Goal: Submit feedback/report problem: Submit feedback/report problem

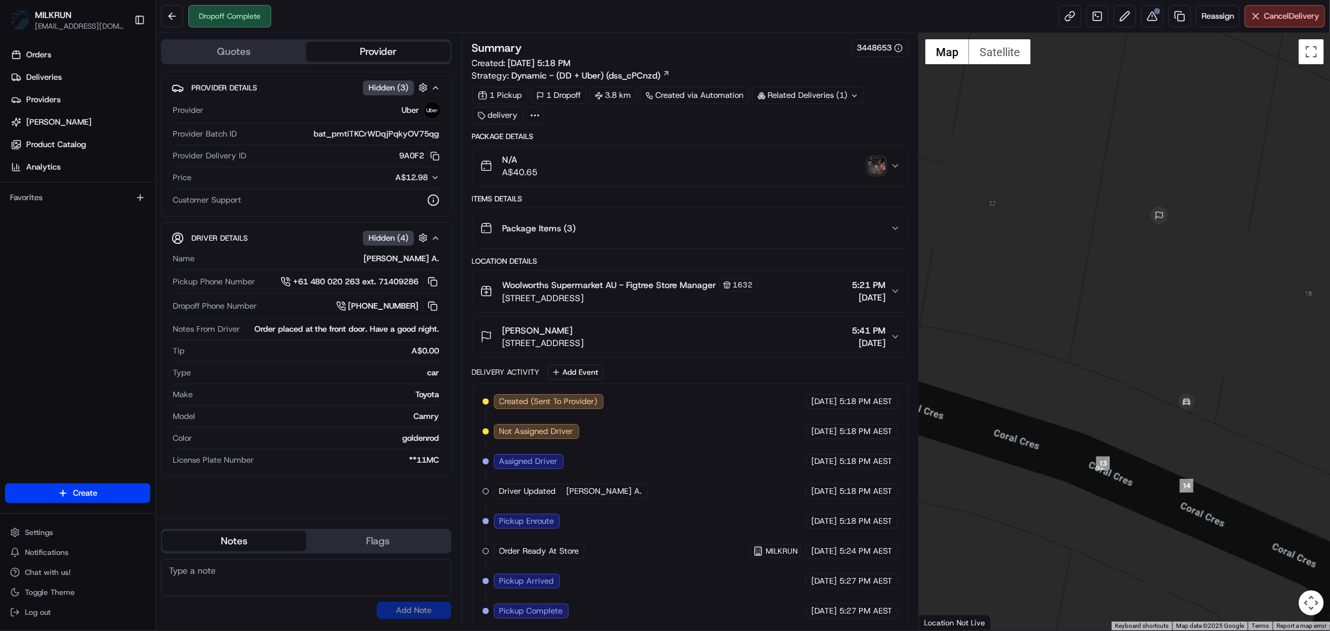
drag, startPoint x: 1083, startPoint y: 289, endPoint x: 1327, endPoint y: 531, distance: 344.4
click at [1329, 533] on div at bounding box center [1124, 331] width 411 height 597
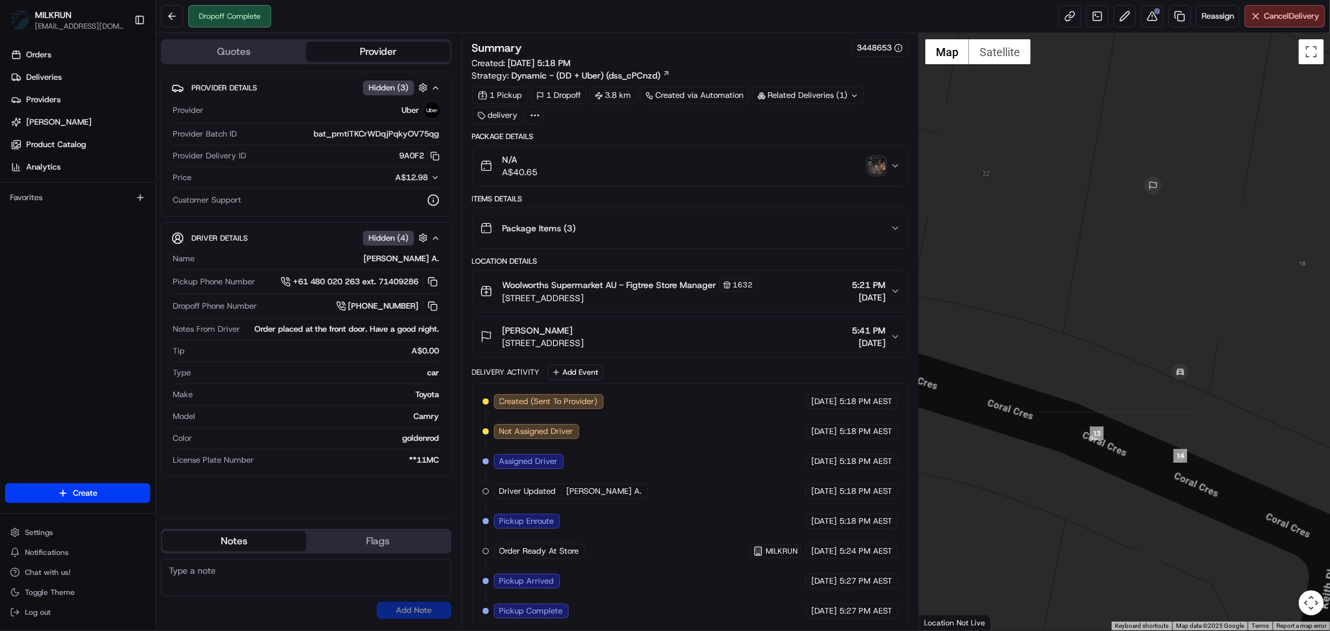
click at [876, 163] on img "button" at bounding box center [876, 165] width 17 height 17
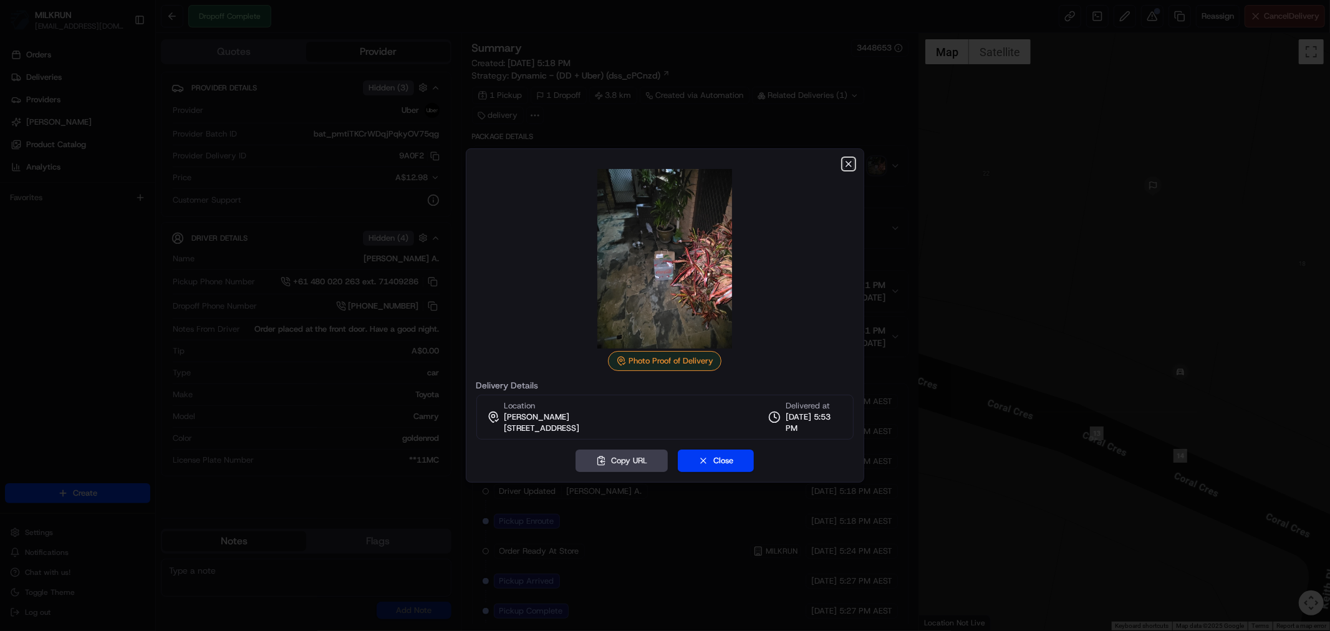
click at [849, 161] on icon "button" at bounding box center [849, 164] width 10 height 10
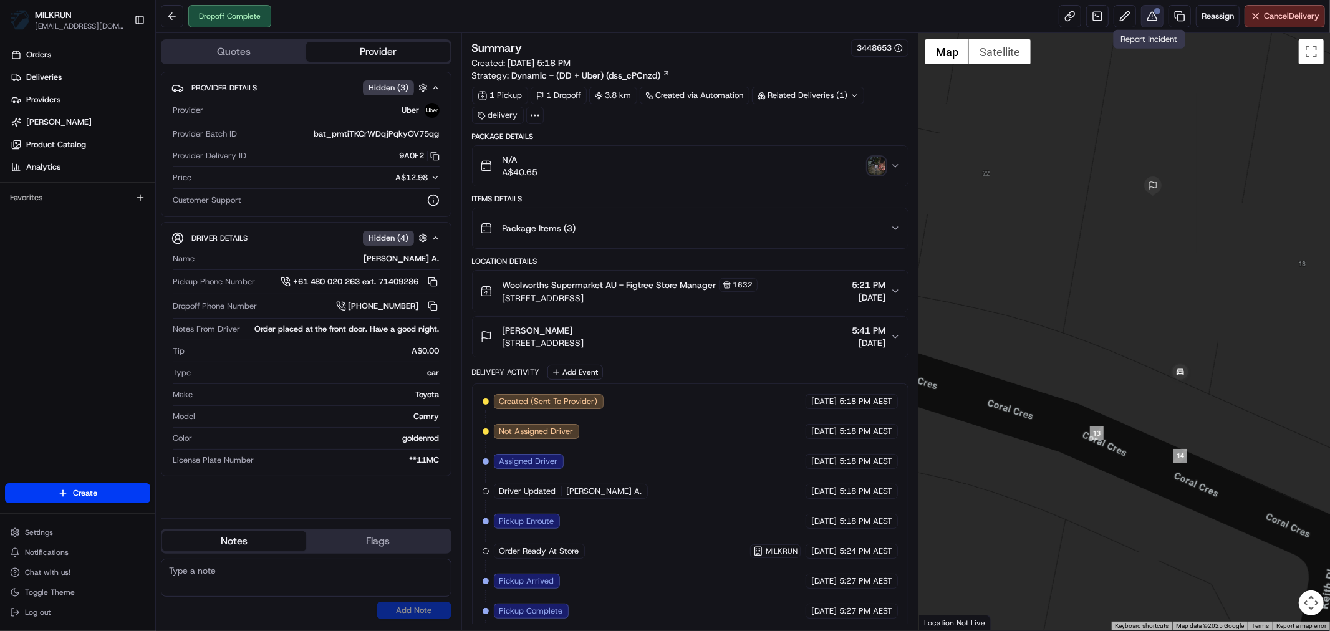
click at [1150, 11] on button at bounding box center [1152, 16] width 22 height 22
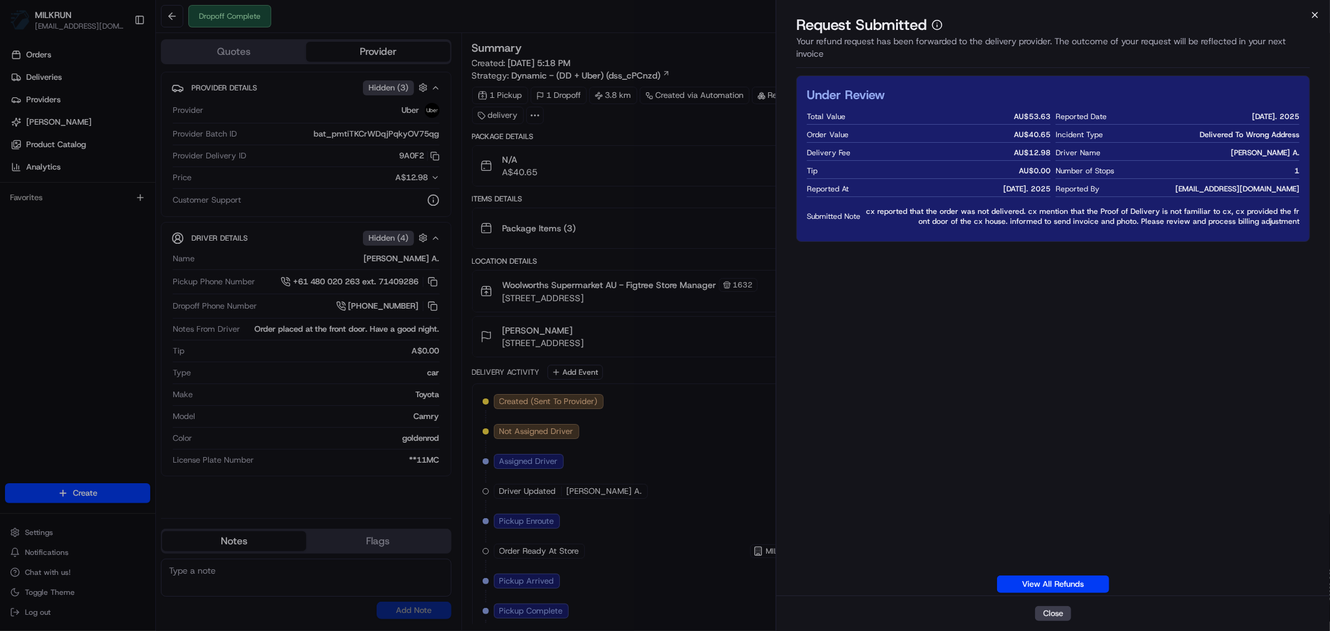
click at [1319, 16] on icon "button" at bounding box center [1315, 15] width 10 height 10
